Goal: Task Accomplishment & Management: Complete application form

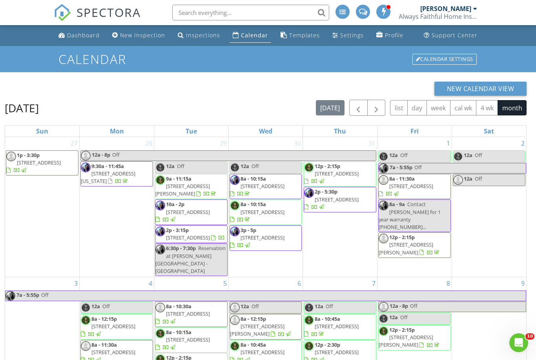
click at [377, 102] on button "button" at bounding box center [376, 108] width 18 height 16
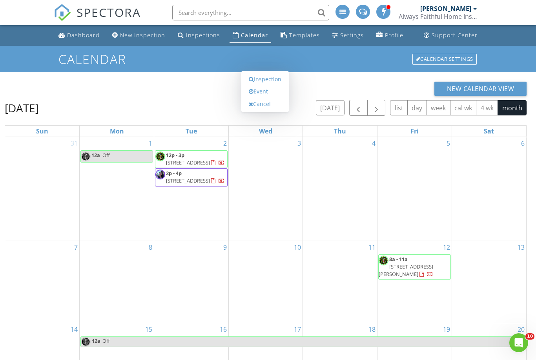
click at [271, 86] on link "Inspection" at bounding box center [265, 79] width 40 height 13
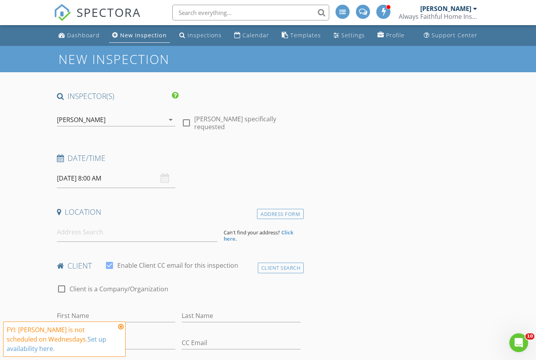
click at [73, 116] on div "[PERSON_NAME]" at bounding box center [81, 119] width 49 height 7
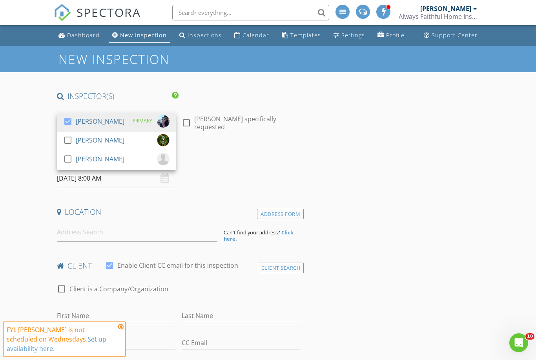
click at [59, 120] on link "check_box [PERSON_NAME] PRIMARY" at bounding box center [116, 122] width 119 height 19
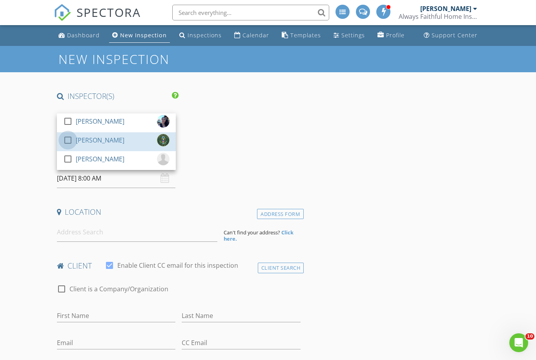
click at [64, 139] on div at bounding box center [67, 139] width 13 height 13
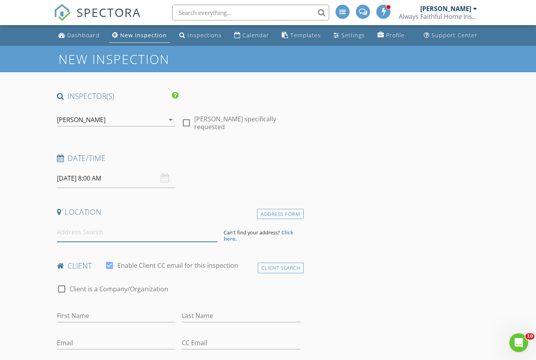
click at [74, 234] on input at bounding box center [137, 231] width 160 height 19
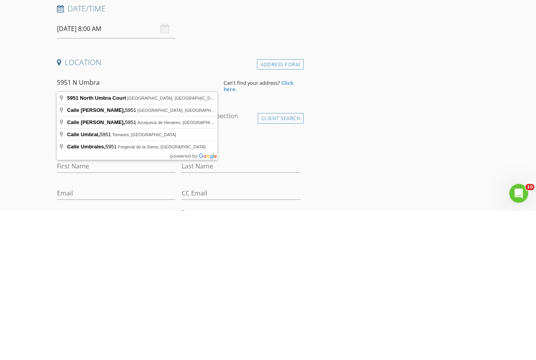
type input "5951 North Umbra Court, Tucson, AZ, USA"
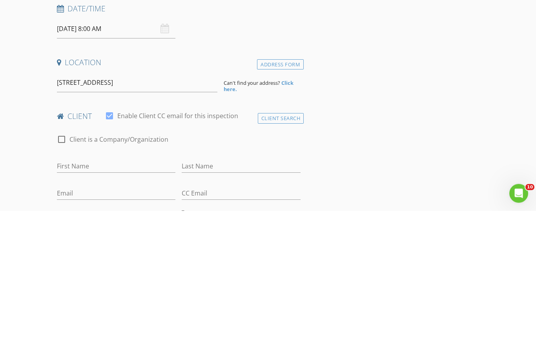
scroll to position [149, 0]
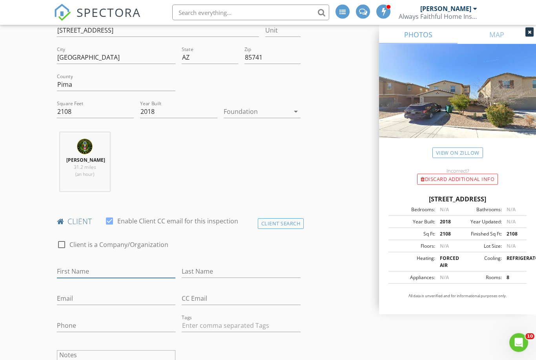
click at [82, 270] on input "First Name" at bounding box center [116, 271] width 119 height 13
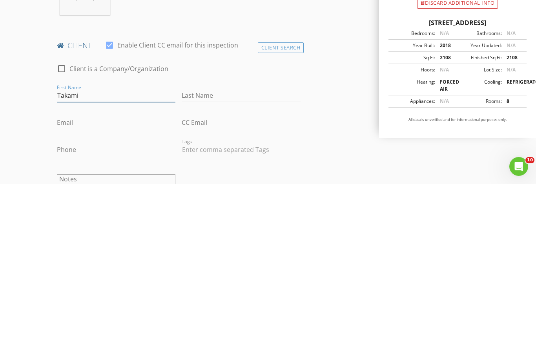
type input "Takami"
type input "Miyauchi"
click at [67, 292] on input "Email" at bounding box center [116, 298] width 119 height 13
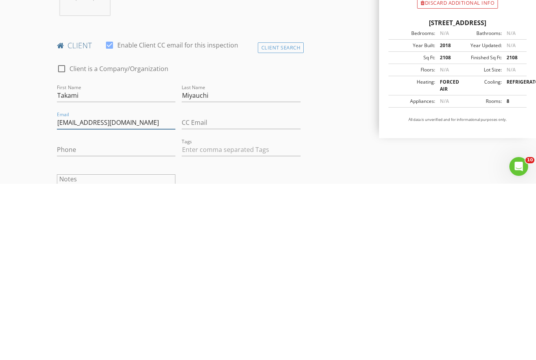
type input "[EMAIL_ADDRESS][DOMAIN_NAME]"
click at [73, 319] on input "Phone" at bounding box center [116, 325] width 119 height 13
type input "[PHONE_NUMBER]"
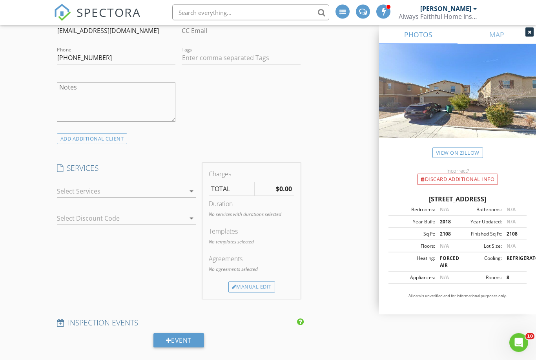
click at [66, 190] on div at bounding box center [121, 191] width 129 height 13
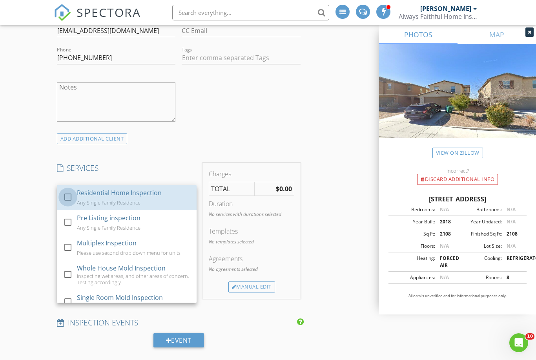
click at [66, 195] on div at bounding box center [67, 196] width 13 height 13
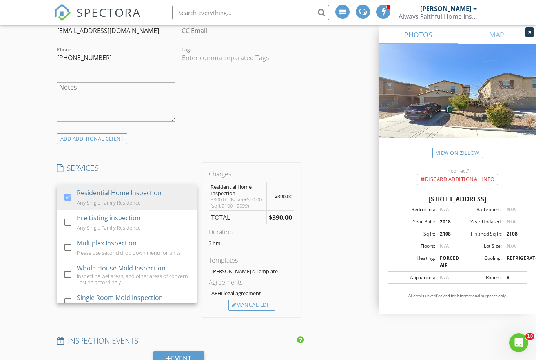
click at [20, 251] on div "New Inspection INSPECTOR(S) check_box_outline_blank Celia Webb check_box Aaron …" at bounding box center [268, 311] width 536 height 1476
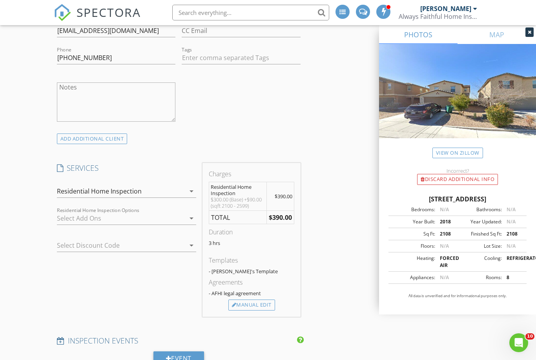
click at [68, 217] on div at bounding box center [121, 218] width 129 height 13
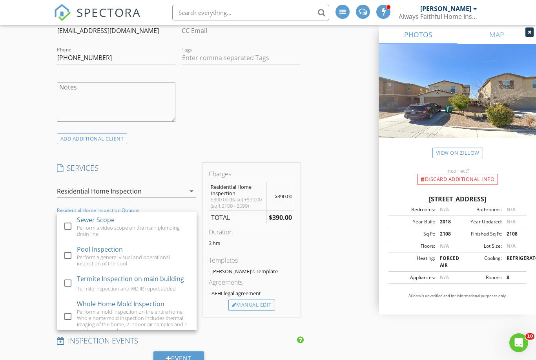
click at [67, 226] on div at bounding box center [67, 225] width 13 height 13
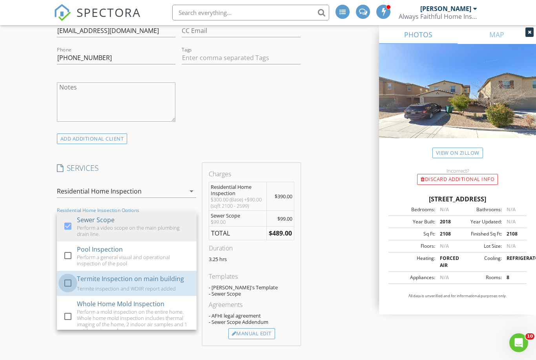
click at [66, 276] on div at bounding box center [67, 282] width 13 height 13
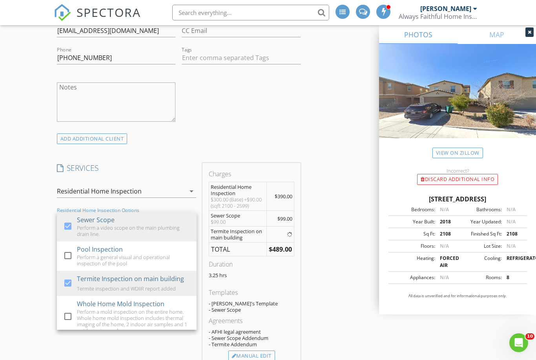
click at [20, 260] on div "New Inspection INSPECTOR(S) check_box_outline_blank Celia Webb check_box Aaron …" at bounding box center [268, 336] width 536 height 1527
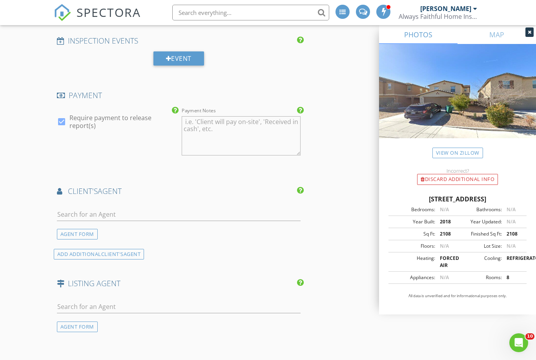
scroll to position [833, 0]
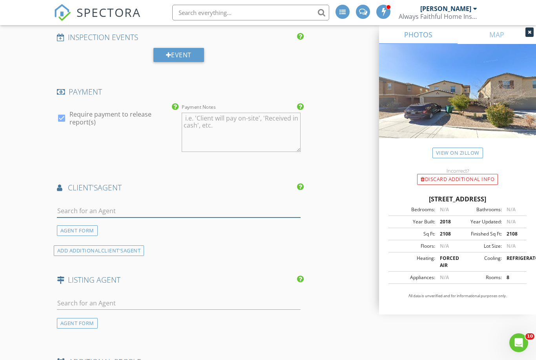
click at [84, 215] on input "text" at bounding box center [179, 210] width 244 height 13
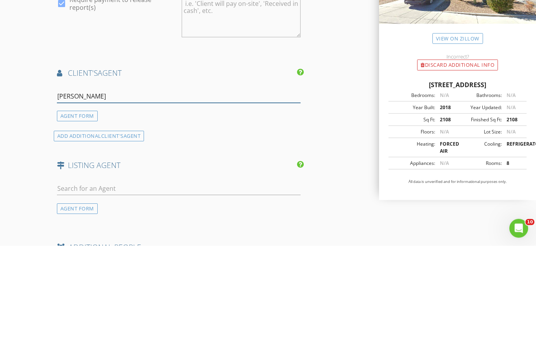
type input "Jay"
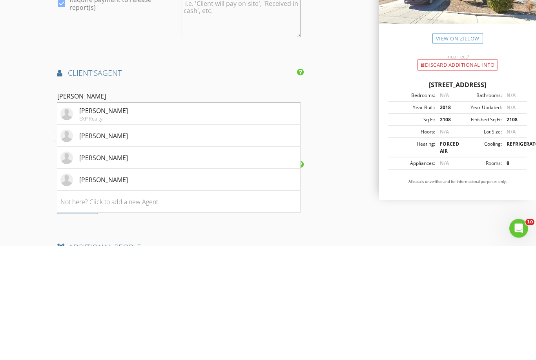
click at [121, 283] on li "Jay Arana" at bounding box center [178, 294] width 243 height 22
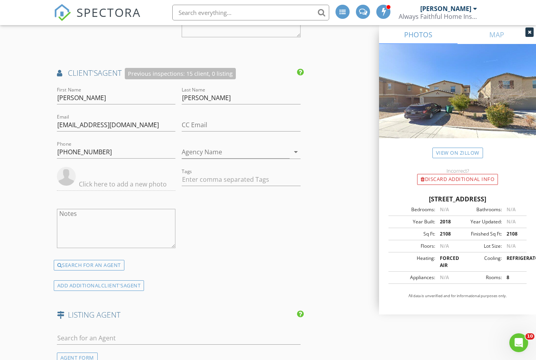
click at [113, 262] on div "SEARCH FOR AN AGENT" at bounding box center [89, 265] width 71 height 11
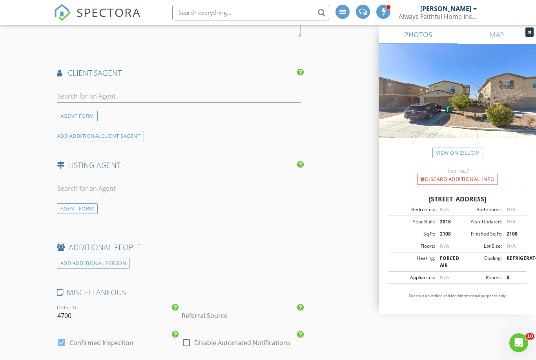
click at [119, 92] on input "text" at bounding box center [179, 96] width 244 height 13
type input "Jay"
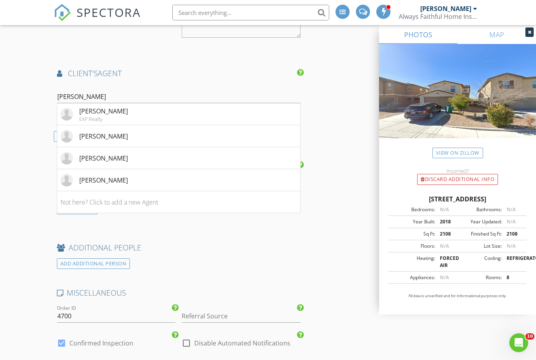
click at [110, 154] on li "Jay Arana" at bounding box center [178, 158] width 243 height 22
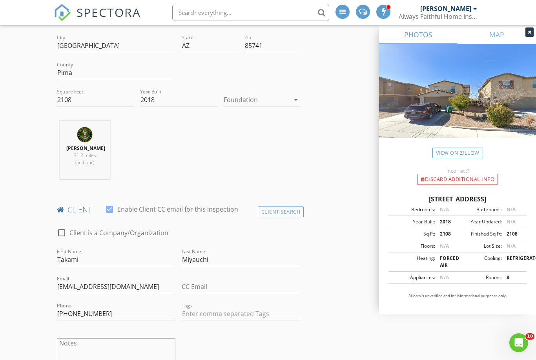
scroll to position [0, 0]
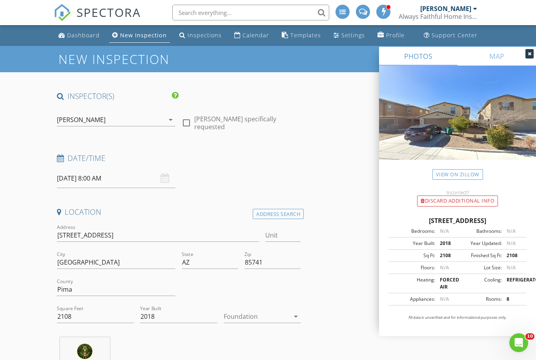
click at [100, 173] on input "09/03/2025 8:00 AM" at bounding box center [116, 178] width 119 height 19
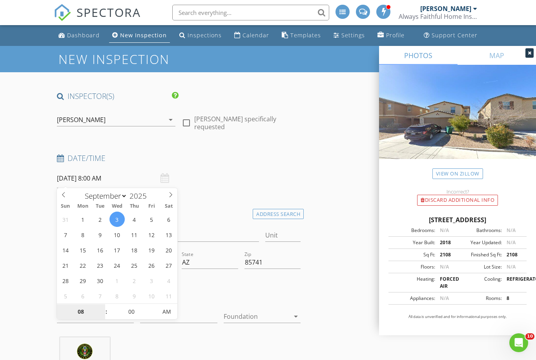
click at [79, 306] on input "08" at bounding box center [81, 312] width 48 height 16
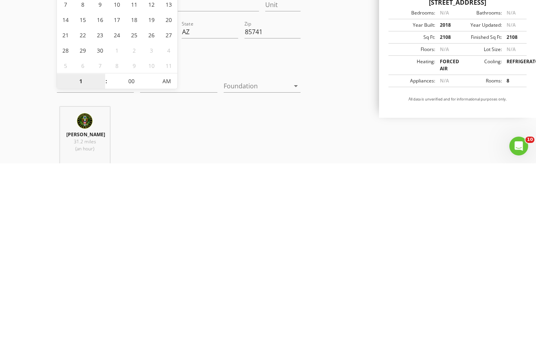
type input "12"
type input "09/03/2025 12:00 PM"
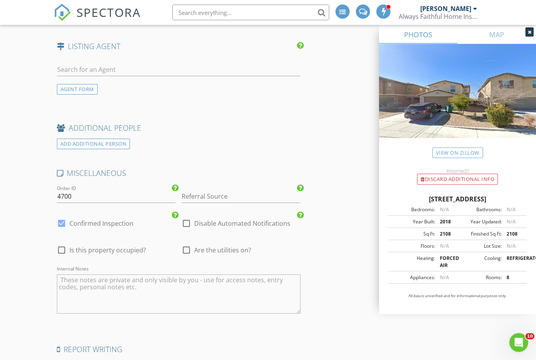
scroll to position [1228, 0]
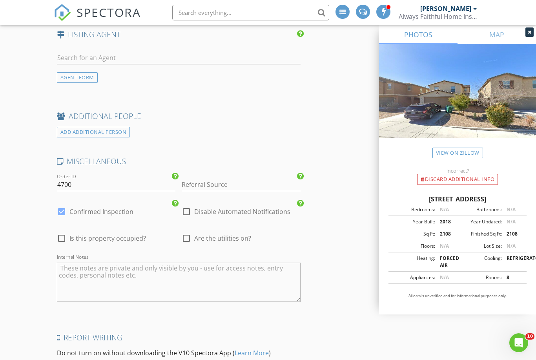
click at [183, 237] on div at bounding box center [186, 237] width 13 height 13
checkbox input "true"
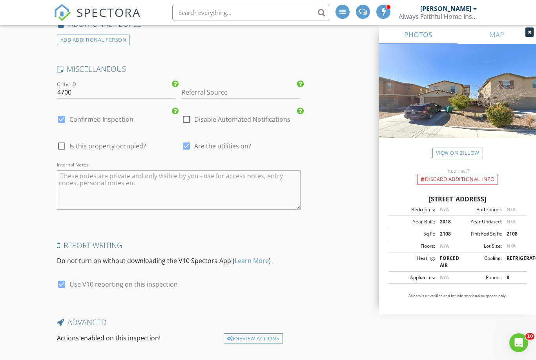
scroll to position [1321, 0]
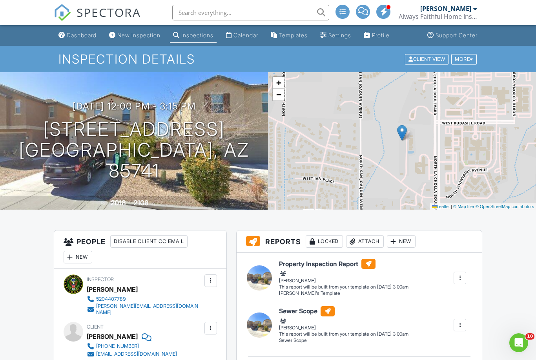
click at [409, 238] on div "New" at bounding box center [401, 241] width 29 height 13
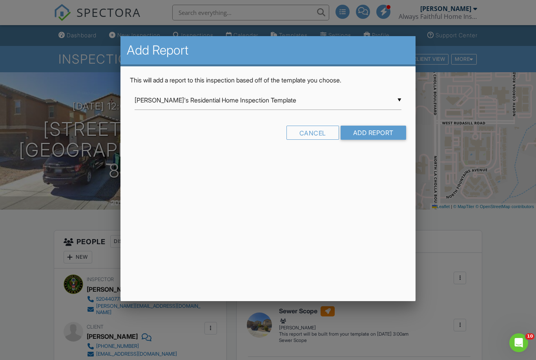
click at [373, 133] on input "Add Report" at bounding box center [374, 133] width 66 height 14
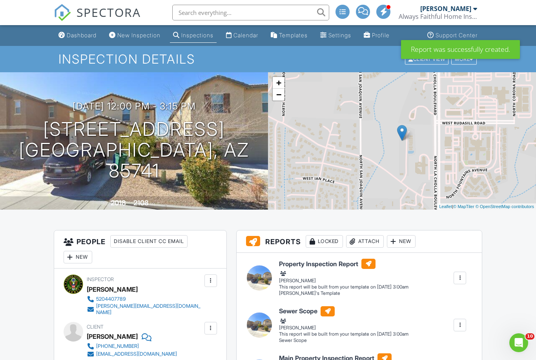
click at [461, 277] on div at bounding box center [460, 278] width 8 height 8
click at [417, 333] on div "Delete" at bounding box center [421, 332] width 16 height 9
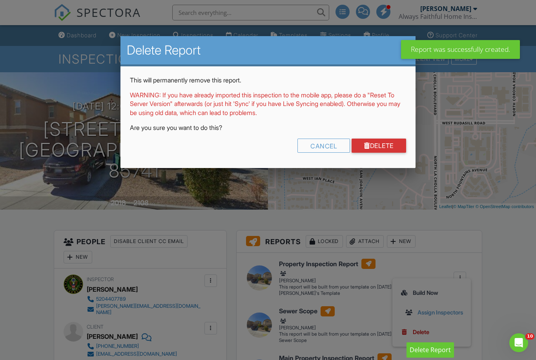
click at [377, 140] on link "Delete" at bounding box center [379, 146] width 55 height 14
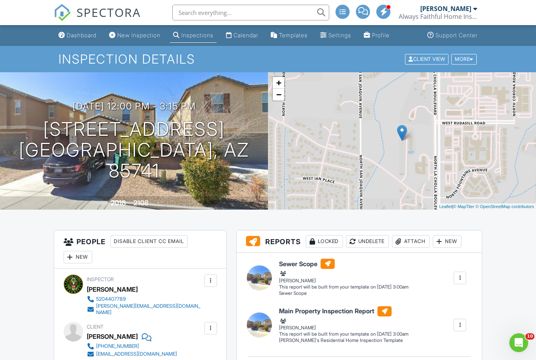
click at [253, 33] on div "Calendar" at bounding box center [245, 35] width 25 height 7
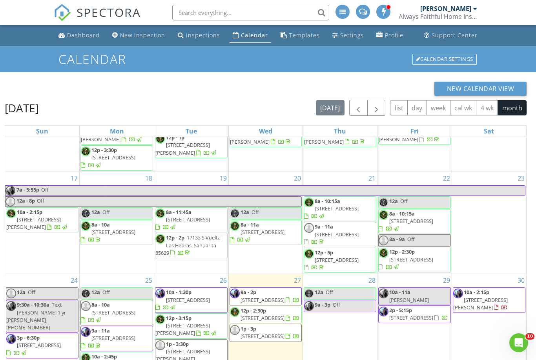
click at [375, 107] on span "button" at bounding box center [376, 107] width 9 height 9
